Goal: Task Accomplishment & Management: Manage account settings

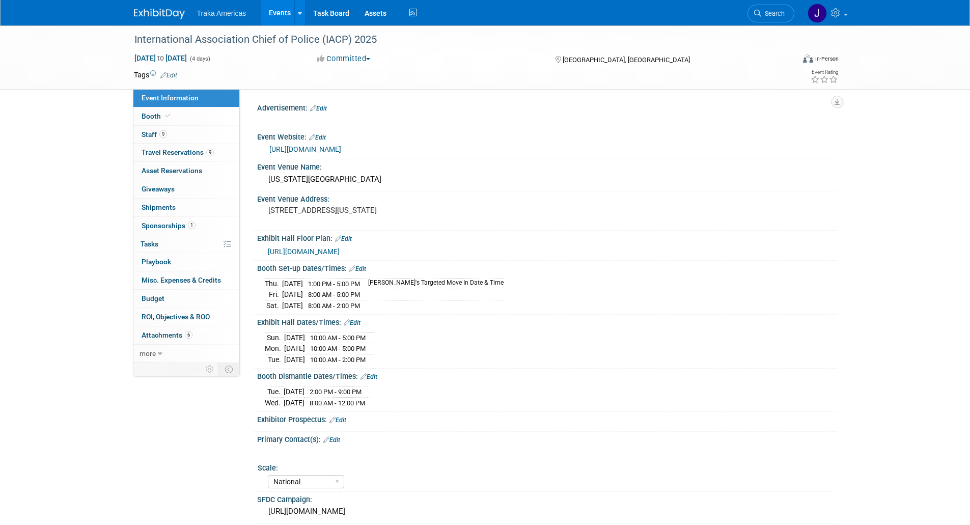
select select "National"
click at [162, 10] on img at bounding box center [159, 14] width 51 height 10
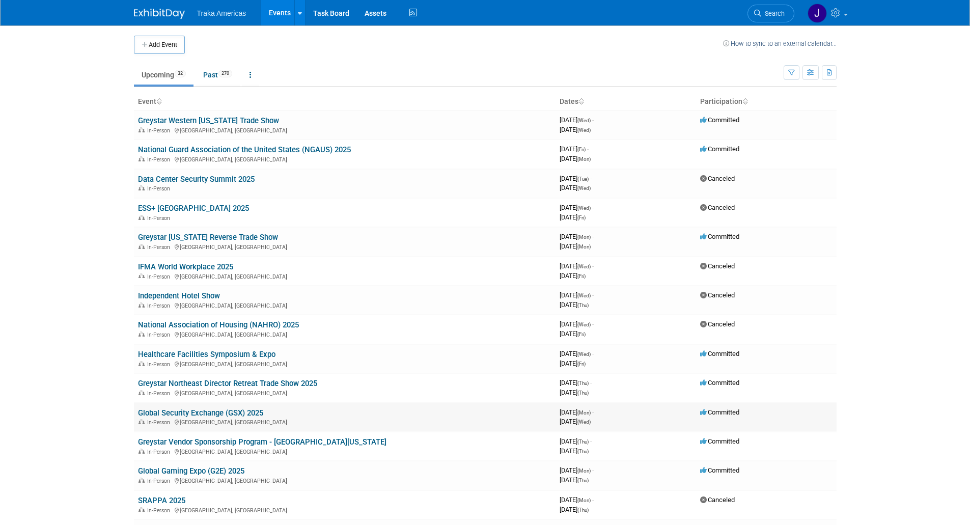
click at [206, 413] on link "Global Security Exchange (GSX) 2025" at bounding box center [200, 413] width 125 height 9
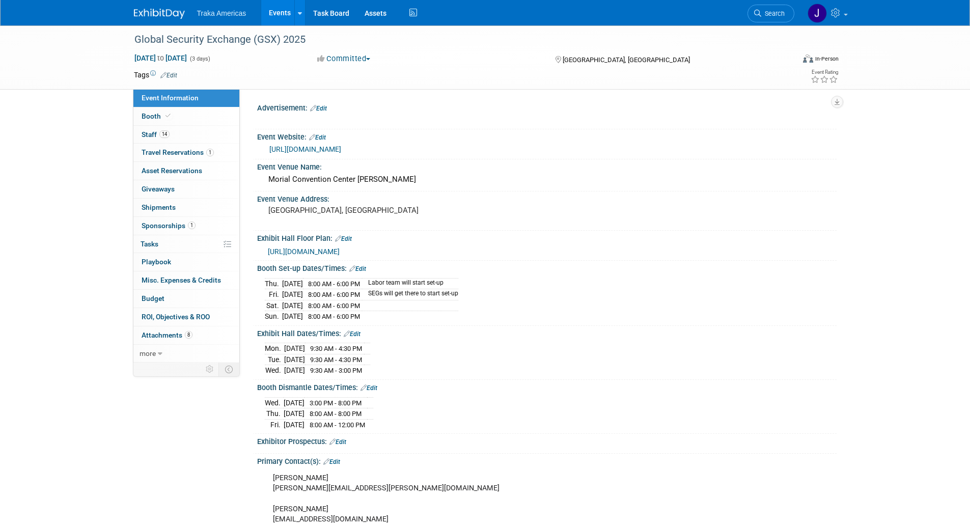
select select "National"
click at [146, 133] on span "Staff 14" at bounding box center [156, 134] width 28 height 8
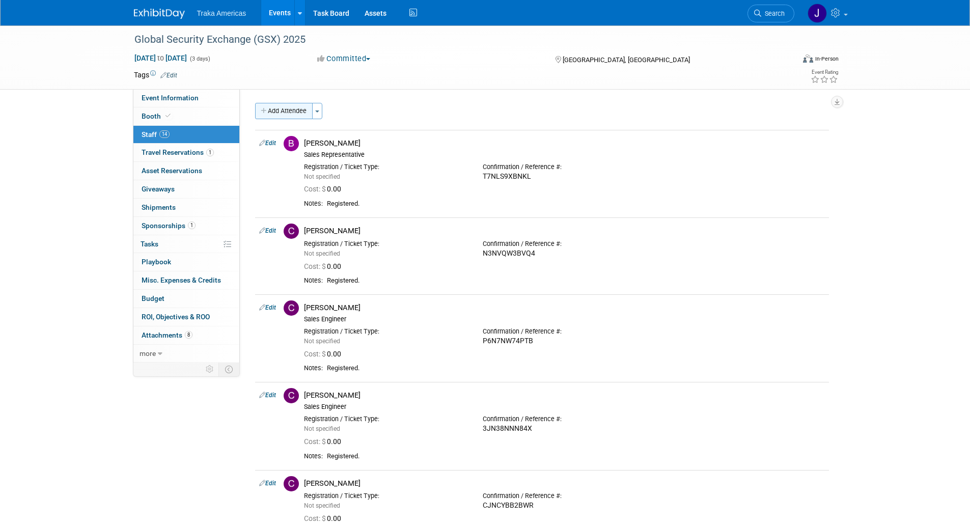
click at [277, 108] on button "Add Attendee" at bounding box center [284, 111] width 58 height 16
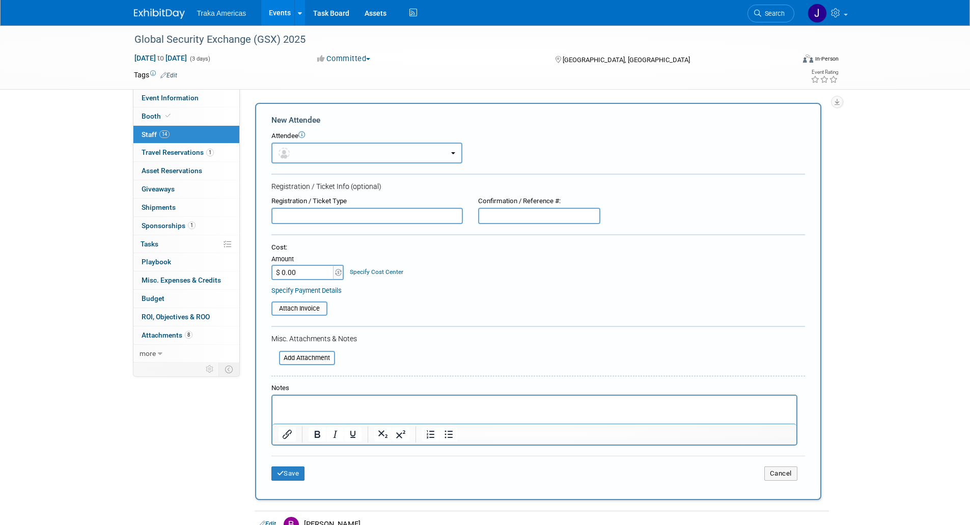
click at [297, 155] on button "button" at bounding box center [366, 153] width 191 height 21
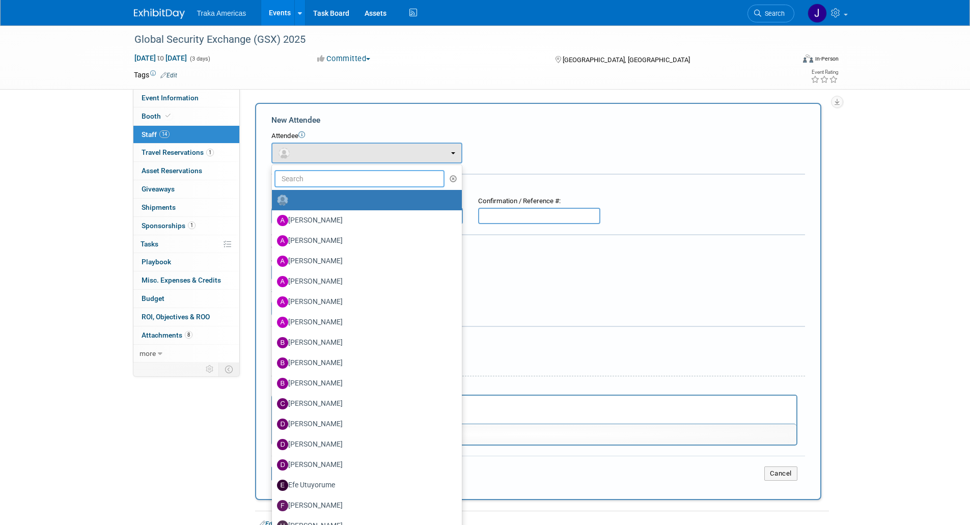
click at [300, 177] on input "text" at bounding box center [360, 178] width 171 height 17
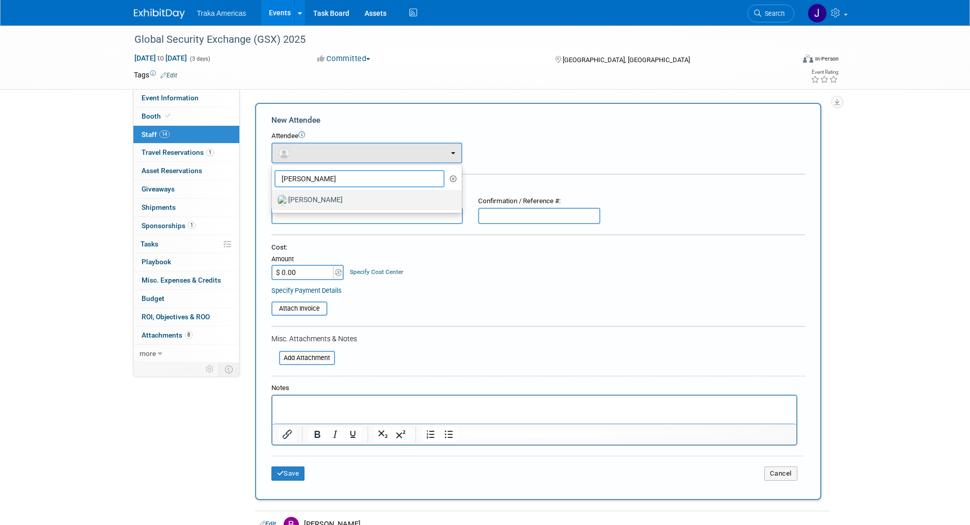
type input "jeff"
click at [315, 208] on link "Jeff Fontus" at bounding box center [367, 200] width 190 height 20
click at [309, 201] on label "Jeff Fontus" at bounding box center [364, 200] width 175 height 16
click at [274, 201] on input "Jeff Fontus" at bounding box center [270, 199] width 7 height 7
select select "f070274c-eb68-4ac2-b543-23b9017acebd"
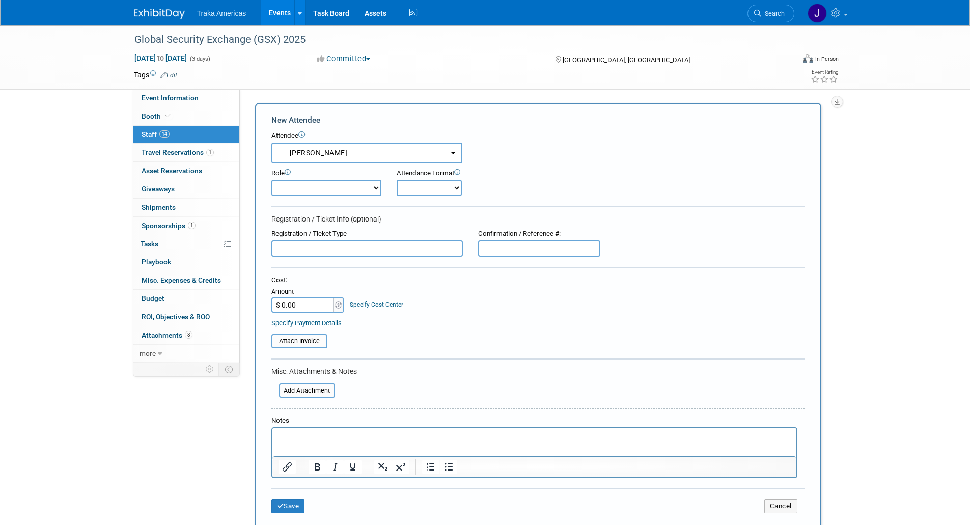
click at [376, 189] on select "Demonstrator Host Planner Presenter Sales Engineer Sales Representative Set-up/…" at bounding box center [326, 188] width 110 height 16
select select "100"
click at [271, 180] on select "Demonstrator Host Planner Presenter Sales Engineer Sales Representative Set-up/…" at bounding box center [326, 188] width 110 height 16
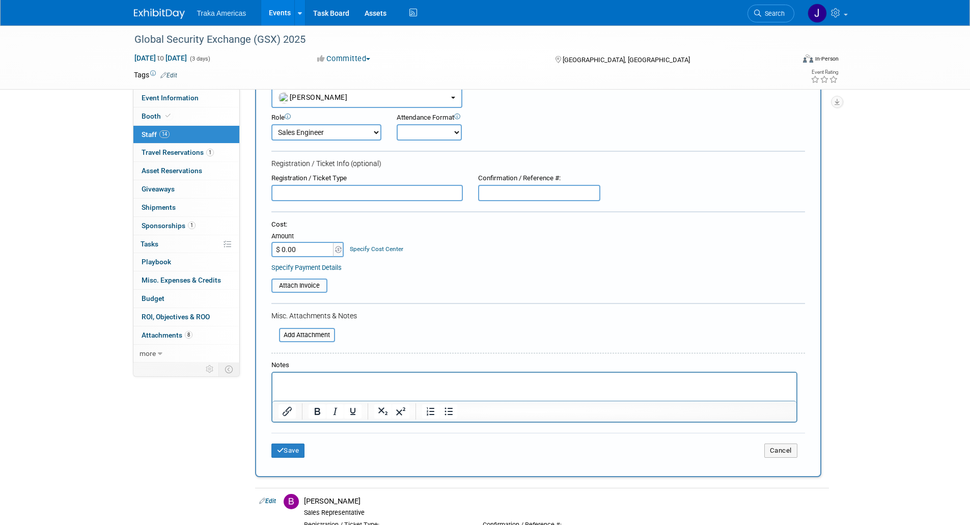
scroll to position [56, 0]
click at [286, 447] on button "Save" at bounding box center [288, 450] width 34 height 14
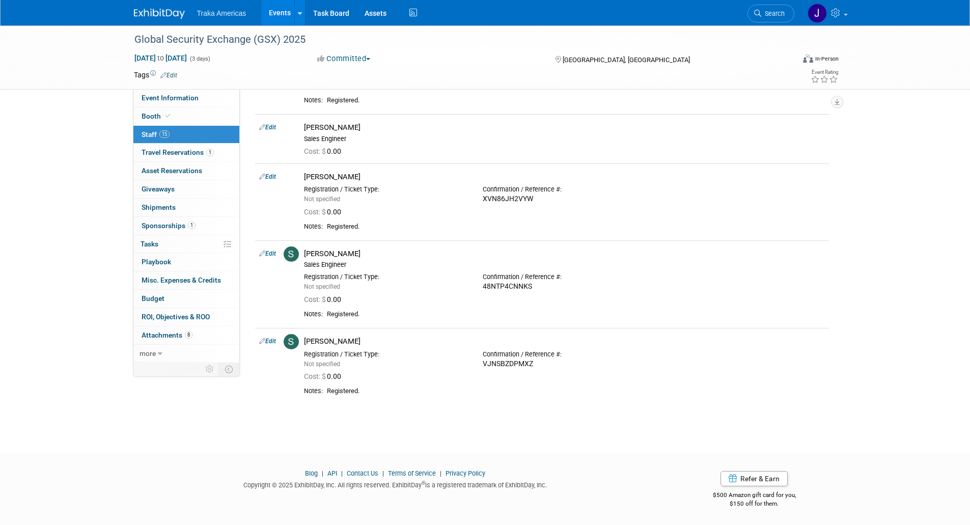
scroll to position [888, 0]
click at [166, 118] on icon at bounding box center [168, 116] width 5 height 6
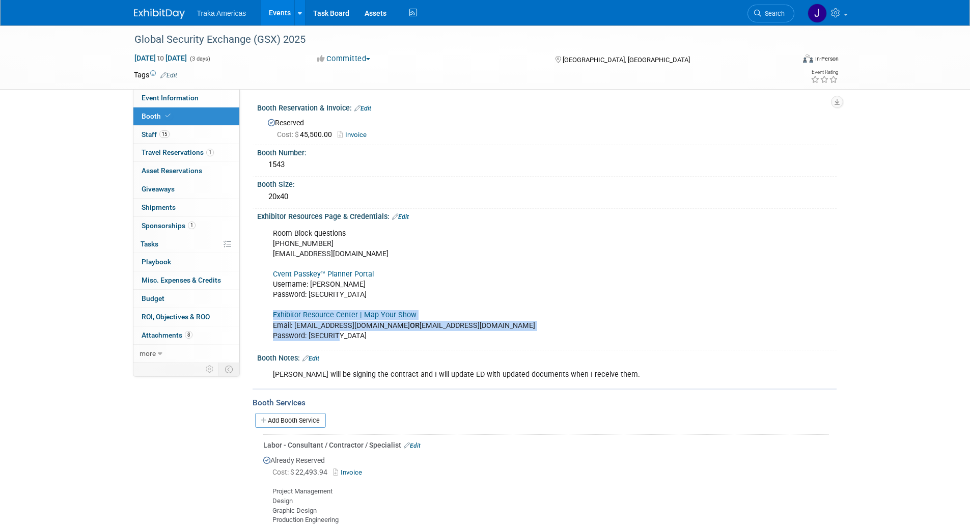
drag, startPoint x: 342, startPoint y: 336, endPoint x: 271, endPoint y: 315, distance: 73.2
click at [271, 315] on div "Room Block questions 972-349-7452 asis@mcievents.com Cvent Passkey™ Planner Por…" at bounding box center [495, 285] width 459 height 123
copy div "Exhibitor Resource Center | Map Your Show Email: hfraser@trakausa.com OR jsaenz…"
